Goal: Information Seeking & Learning: Learn about a topic

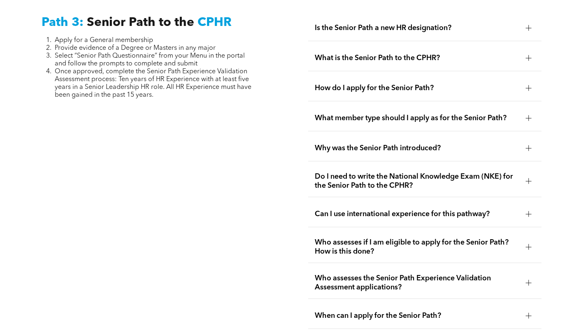
scroll to position [2079, 0]
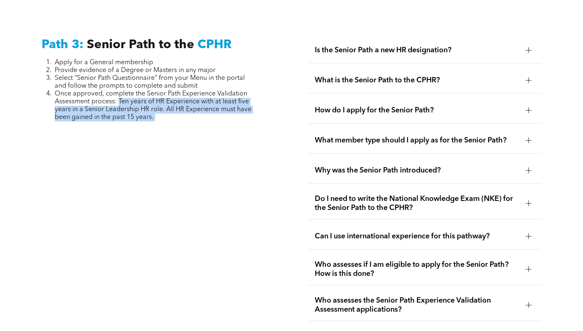
drag, startPoint x: 120, startPoint y: 80, endPoint x: 187, endPoint y: 116, distance: 76.3
click at [187, 116] on div "Path 3: Senior Path to the CPHR Apply for a General membership Provide evidence…" at bounding box center [158, 194] width 247 height 327
copy div "Ten years of HR Experience with at least five years in a Senior Leadership HR r…"
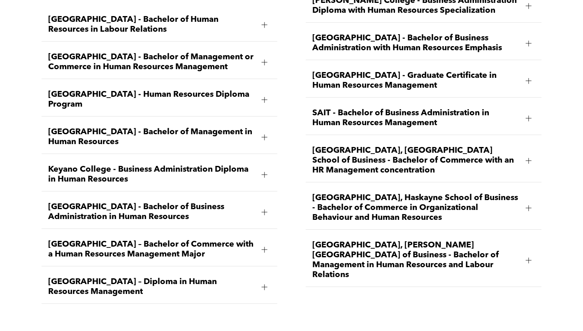
scroll to position [1326, 0]
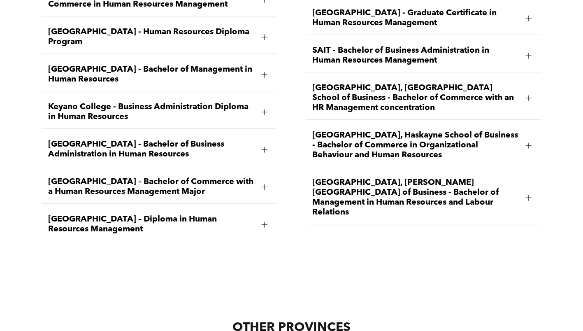
click at [375, 178] on span "University of Lethbridge, Dhillon School of Business - Bachelor of Management i…" at bounding box center [415, 198] width 207 height 40
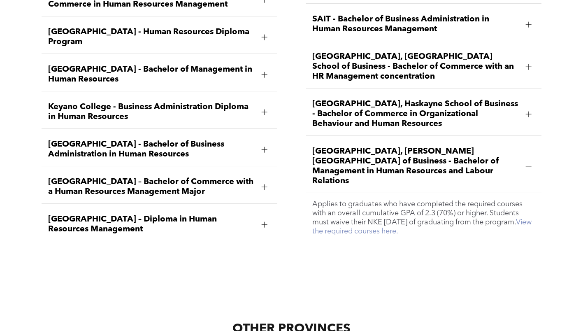
click at [439, 219] on link "View the required courses here." at bounding box center [421, 227] width 219 height 16
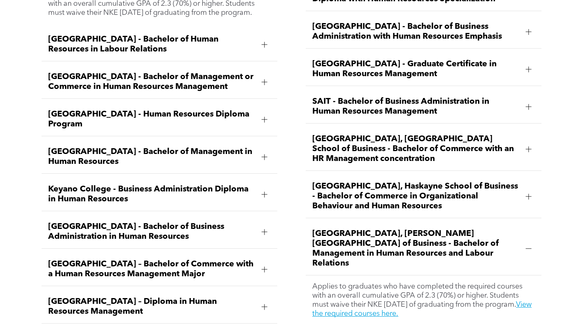
scroll to position [1243, 0]
click at [410, 136] on span "University of Alberta, Alberta School of Business - Bachelor of Commerce with a…" at bounding box center [415, 149] width 207 height 30
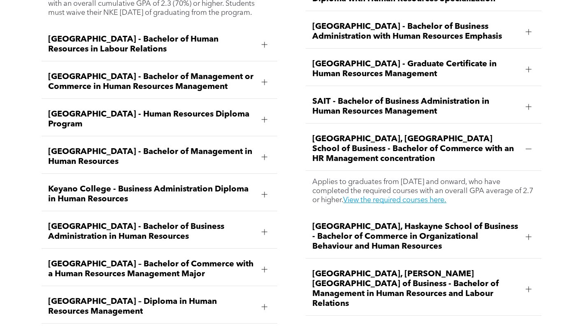
click at [410, 136] on span "University of Alberta, Alberta School of Business - Bachelor of Commerce with a…" at bounding box center [415, 149] width 207 height 30
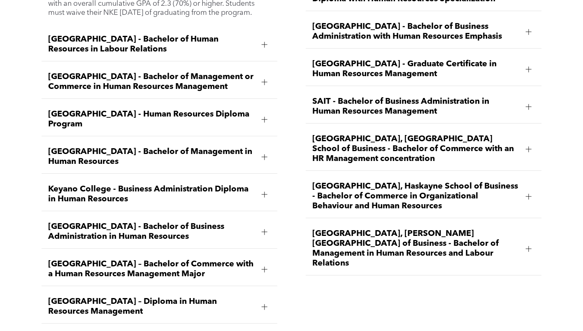
drag, startPoint x: 392, startPoint y: 235, endPoint x: 397, endPoint y: 234, distance: 5.0
click at [392, 235] on span "University of Lethbridge, Dhillon School of Business - Bachelor of Management i…" at bounding box center [415, 249] width 207 height 40
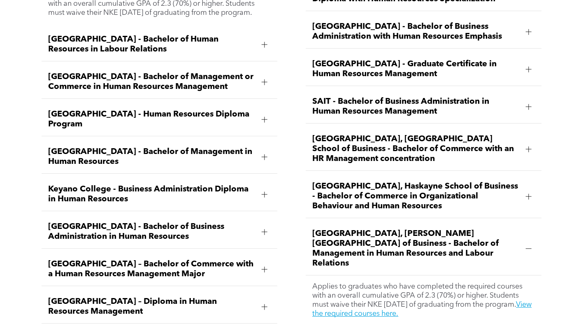
click at [142, 297] on span "MacEwan University – Diploma in Human Resources Management" at bounding box center [151, 307] width 207 height 20
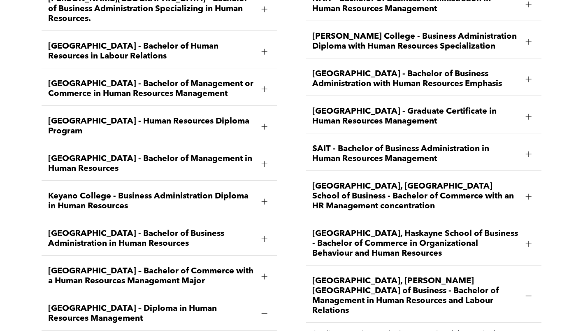
scroll to position [1194, 0]
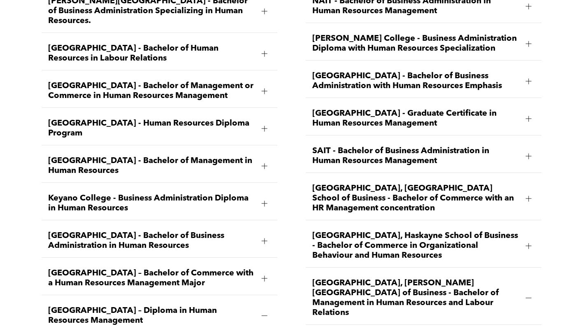
click at [167, 262] on div "MacEwan University – Bachelor of Commerce with a Human Resources Management Maj…" at bounding box center [160, 278] width 236 height 33
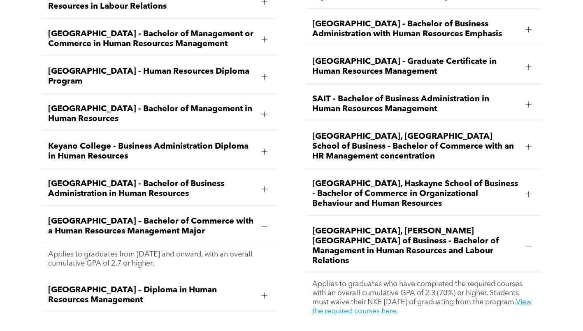
scroll to position [1276, 0]
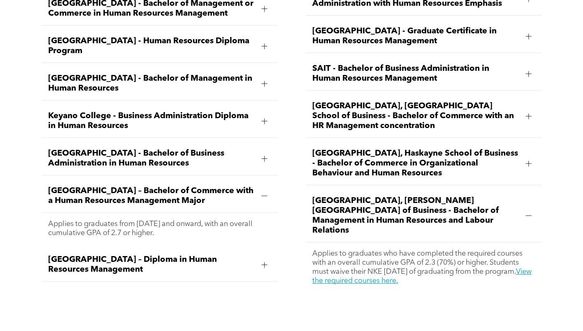
drag, startPoint x: 95, startPoint y: 188, endPoint x: 13, endPoint y: 154, distance: 88.8
click at [13, 154] on div "Ambrose University - Bachelor of Business Administration Specializing in Human …" at bounding box center [291, 105] width 583 height 421
copy li "MacEwan University – Bachelor of Commerce with a Human Resources Management Maj…"
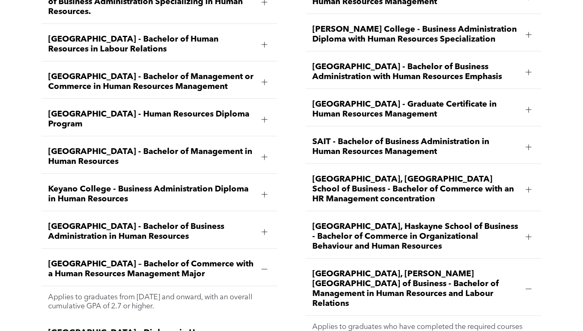
scroll to position [1233, 0]
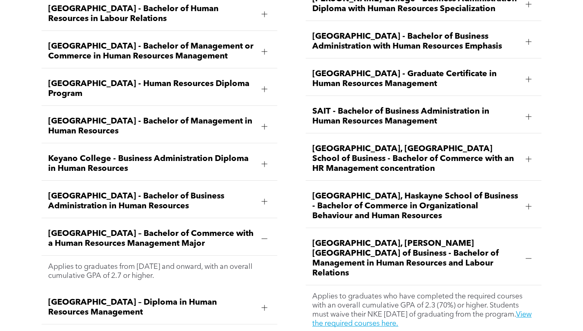
click at [129, 191] on span "Mount Royal University - Bachelor of Business Administration in Human Resources" at bounding box center [151, 201] width 207 height 20
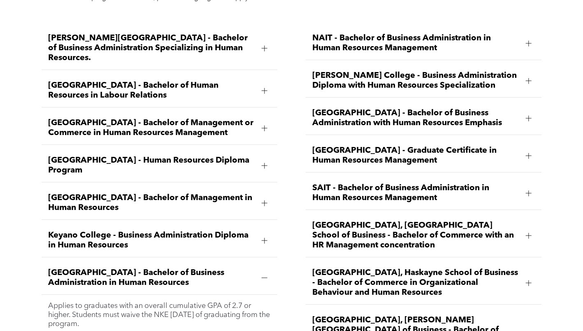
scroll to position [1069, 0]
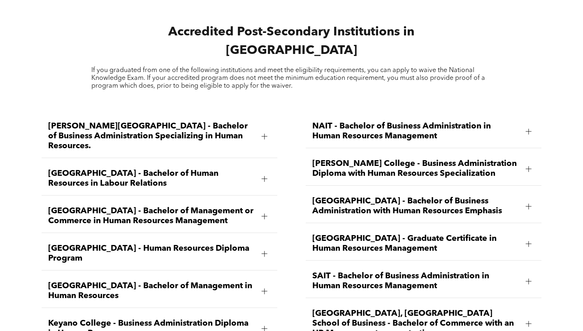
click at [85, 244] on span "Bow Valley College - Human Resources Diploma Program" at bounding box center [151, 254] width 207 height 20
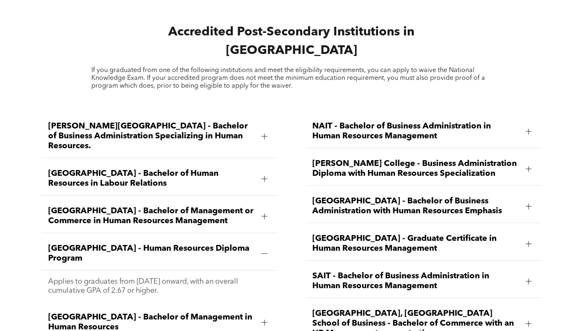
scroll to position [1110, 0]
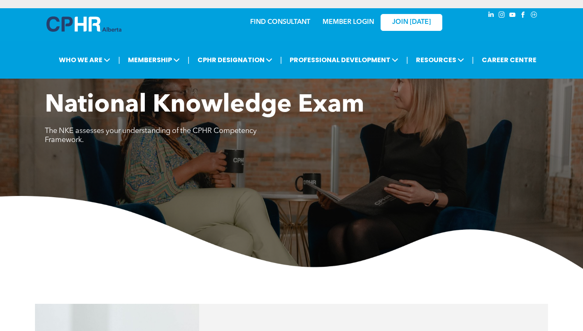
scroll to position [494, 0]
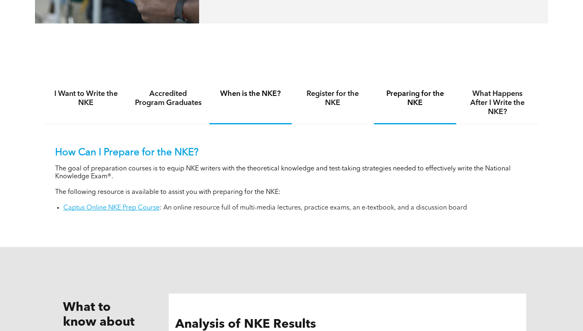
click at [266, 105] on div "When is the NKE?" at bounding box center [251, 103] width 82 height 42
